Goal: Task Accomplishment & Management: Use online tool/utility

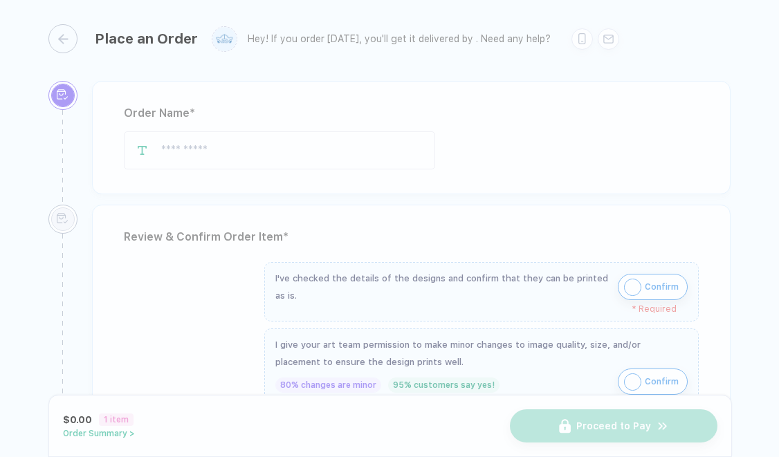
type input "**********"
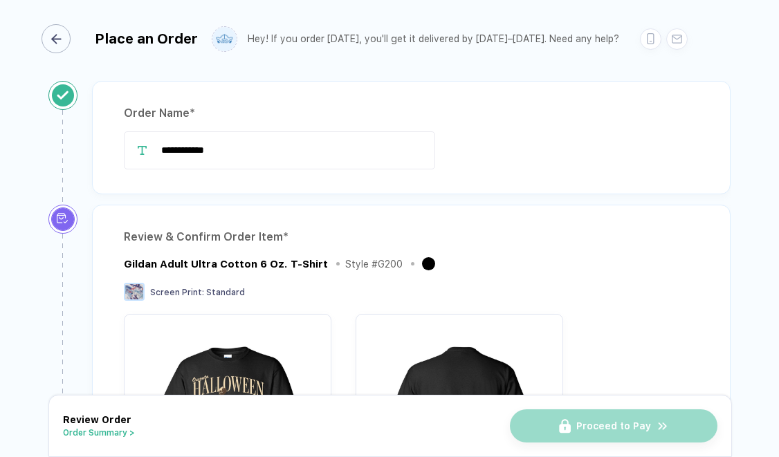
click at [58, 37] on icon "button" at bounding box center [56, 39] width 10 height 10
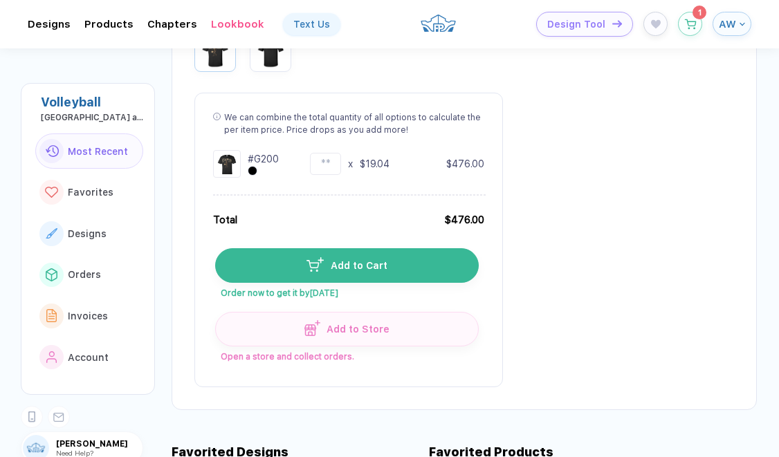
scroll to position [381, 0]
click at [694, 25] on icon "button" at bounding box center [690, 20] width 12 height 10
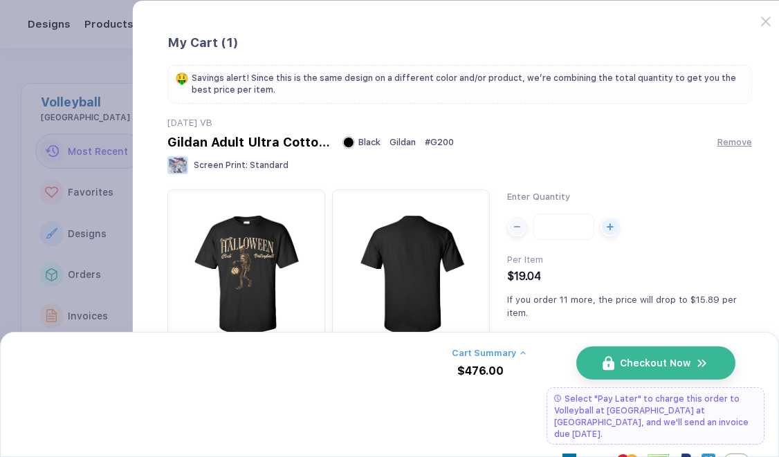
scroll to position [55, 0]
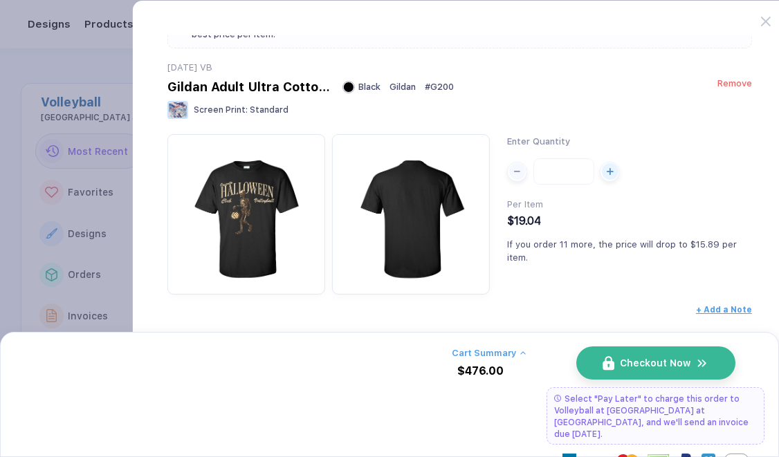
click at [735, 88] on span "Remove" at bounding box center [734, 83] width 35 height 10
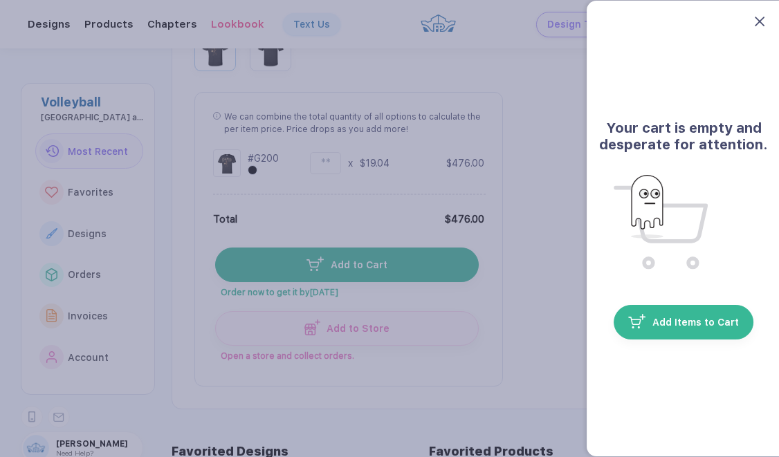
click at [757, 23] on icon at bounding box center [760, 22] width 10 height 10
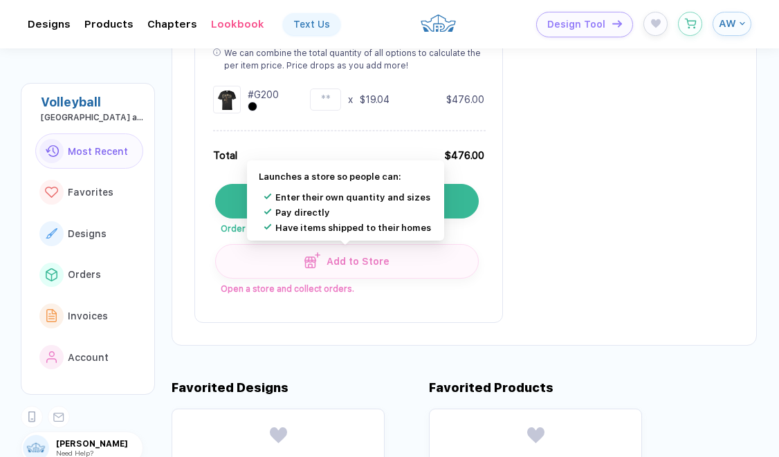
scroll to position [441, 0]
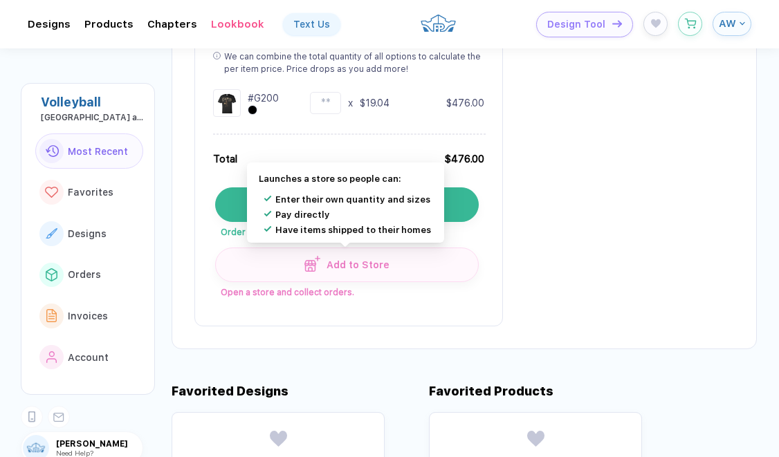
click at [387, 270] on button "Add to Store" at bounding box center [347, 265] width 264 height 35
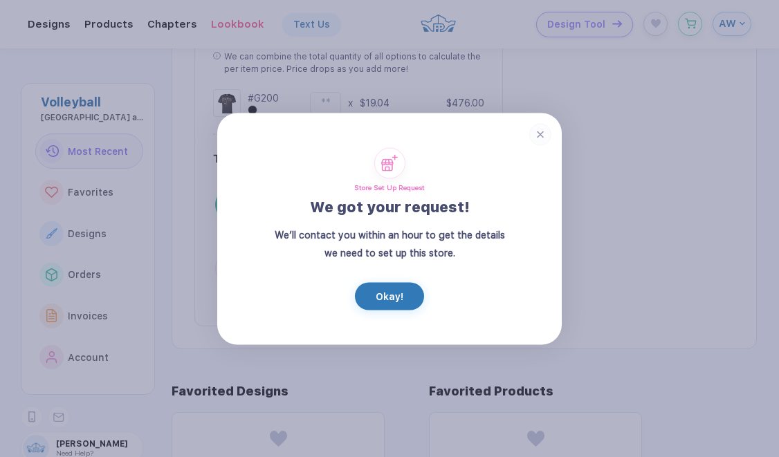
click at [539, 134] on circle at bounding box center [540, 134] width 22 height 22
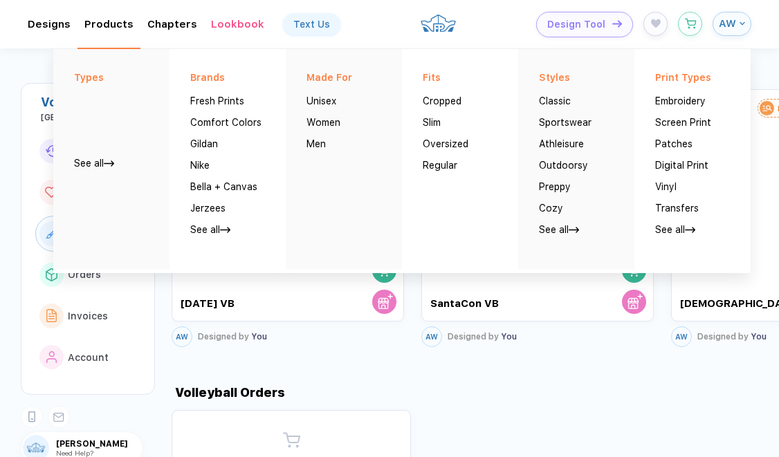
scroll to position [984, 0]
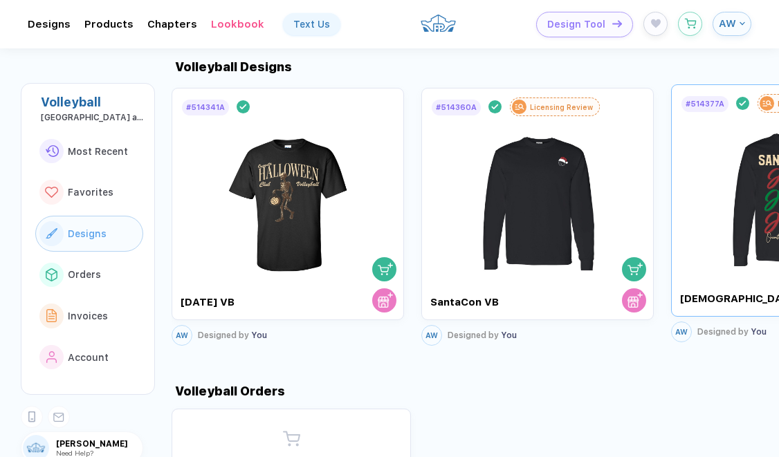
click at [736, 183] on img at bounding box center [788, 194] width 156 height 163
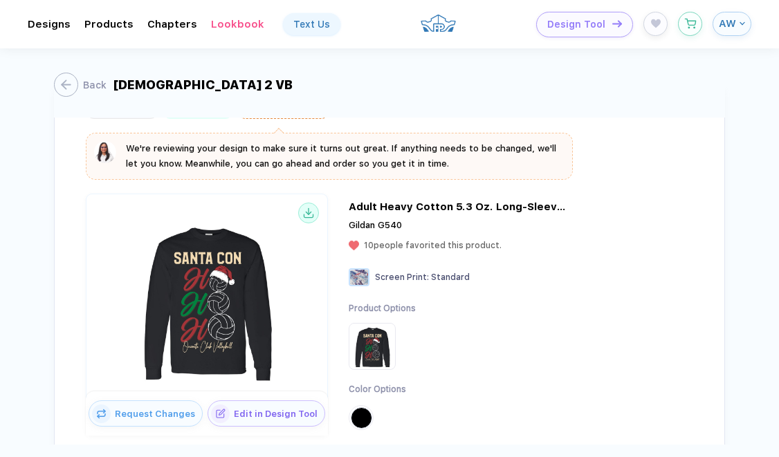
scroll to position [64, 0]
click at [370, 355] on img at bounding box center [372, 346] width 42 height 42
click at [243, 297] on img at bounding box center [207, 297] width 234 height 186
click at [378, 358] on img at bounding box center [372, 346] width 42 height 42
click at [381, 243] on span "10 people favorited this product." at bounding box center [433, 245] width 138 height 10
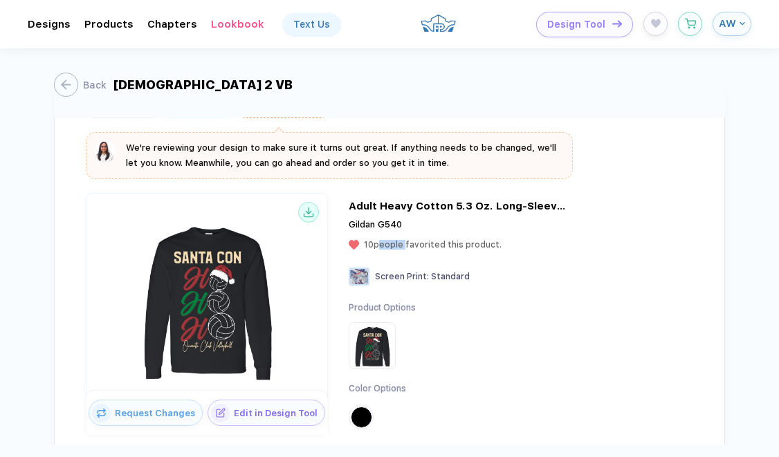
click at [381, 243] on span "10 people favorited this product." at bounding box center [433, 245] width 138 height 10
click at [402, 210] on div "Adult Heavy Cotton 5.3 Oz. Long-Sleeve T-Shirt" at bounding box center [459, 206] width 221 height 12
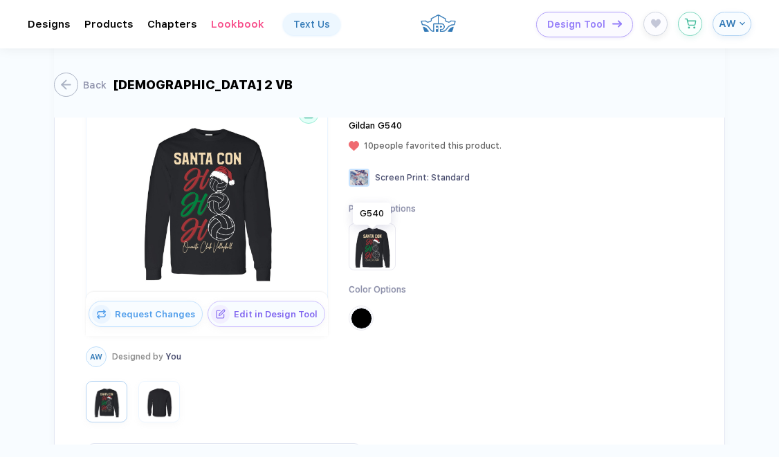
scroll to position [197, 0]
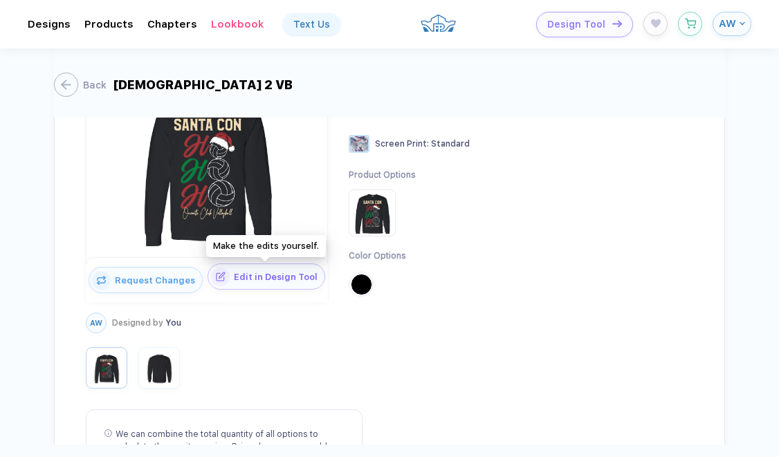
click at [252, 278] on span "Edit in Design Tool" at bounding box center [277, 277] width 95 height 10
